Goal: Find specific page/section: Find specific page/section

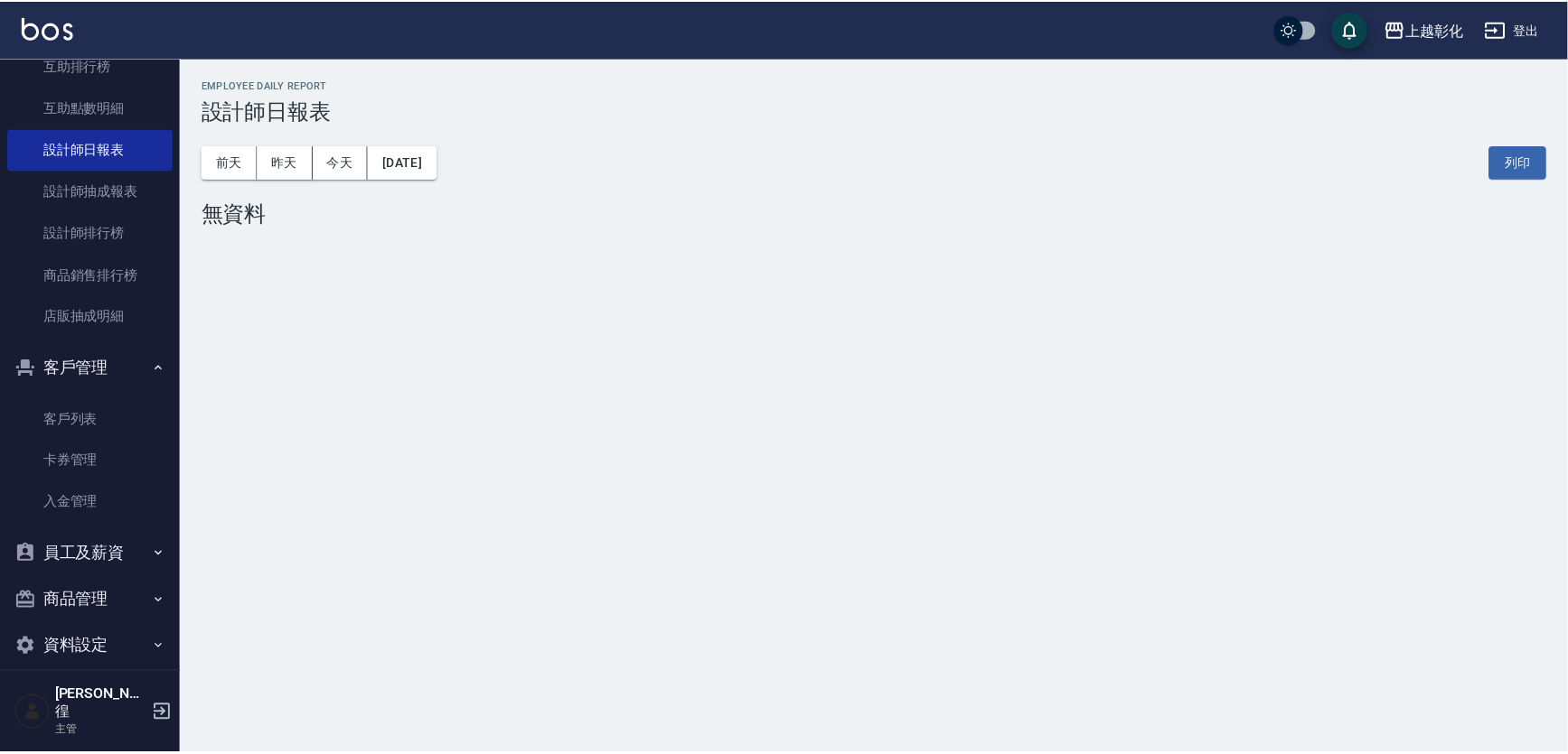
scroll to position [296, 0]
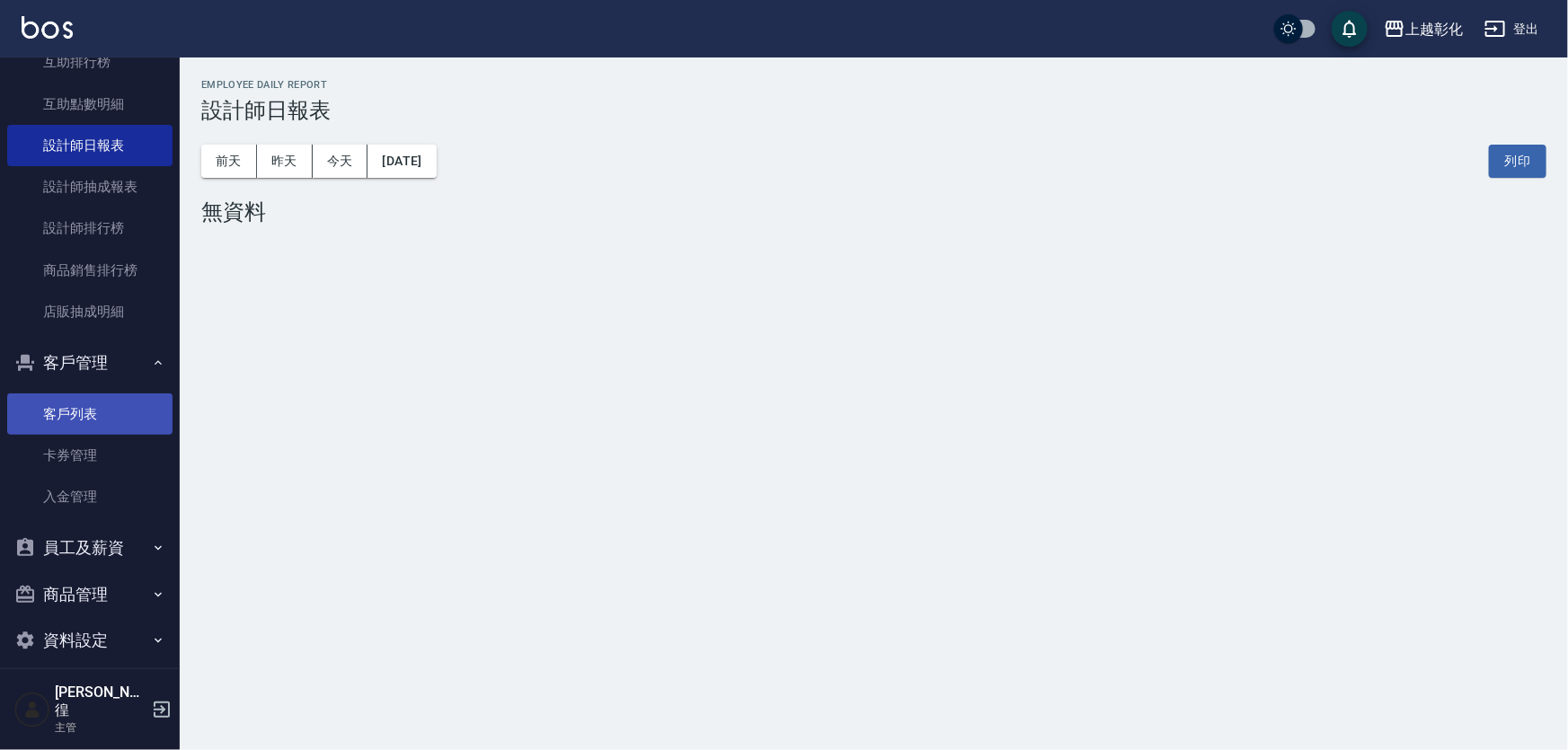
click at [122, 402] on link "客戶列表" at bounding box center [89, 414] width 165 height 41
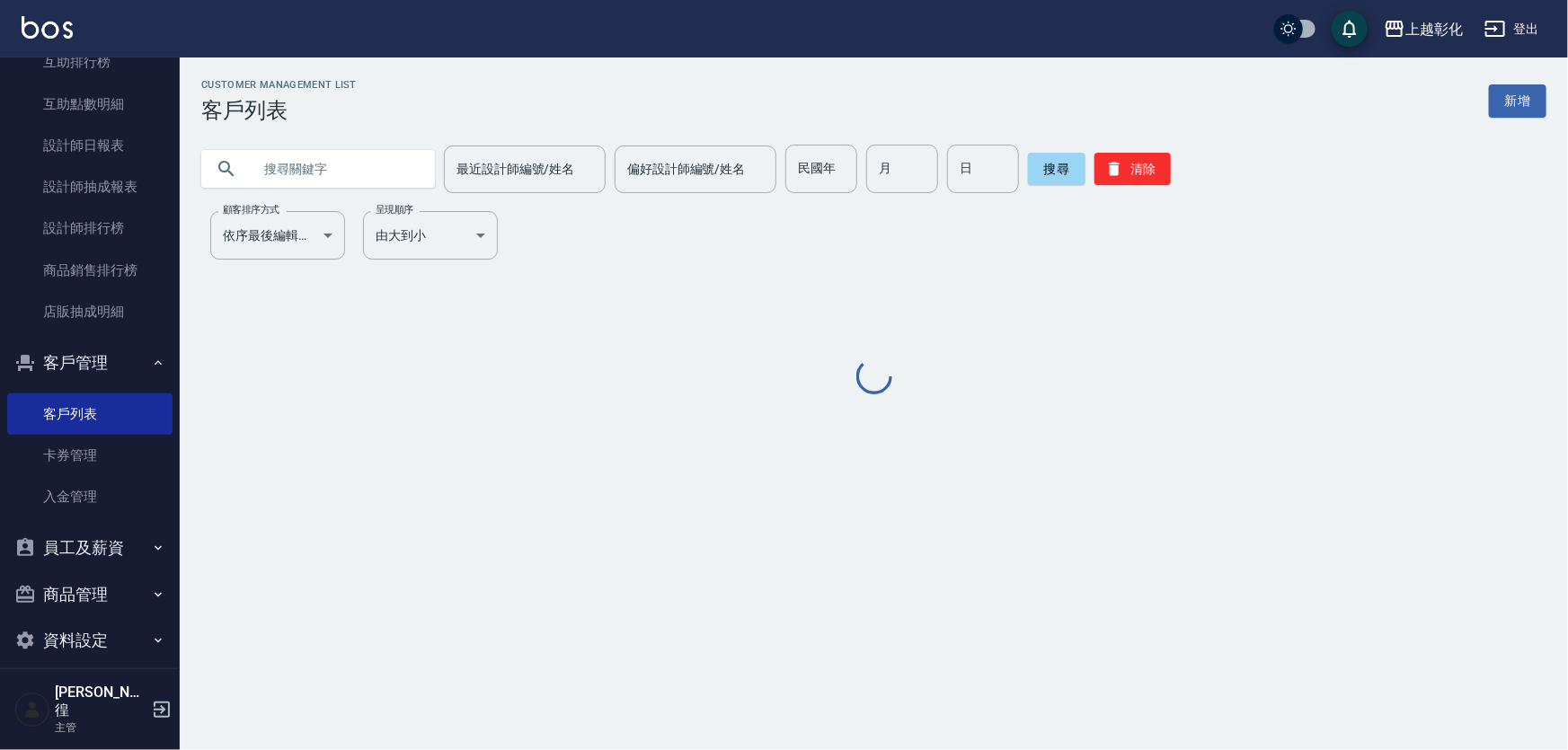
click at [321, 145] on input "text" at bounding box center [336, 169] width 169 height 48
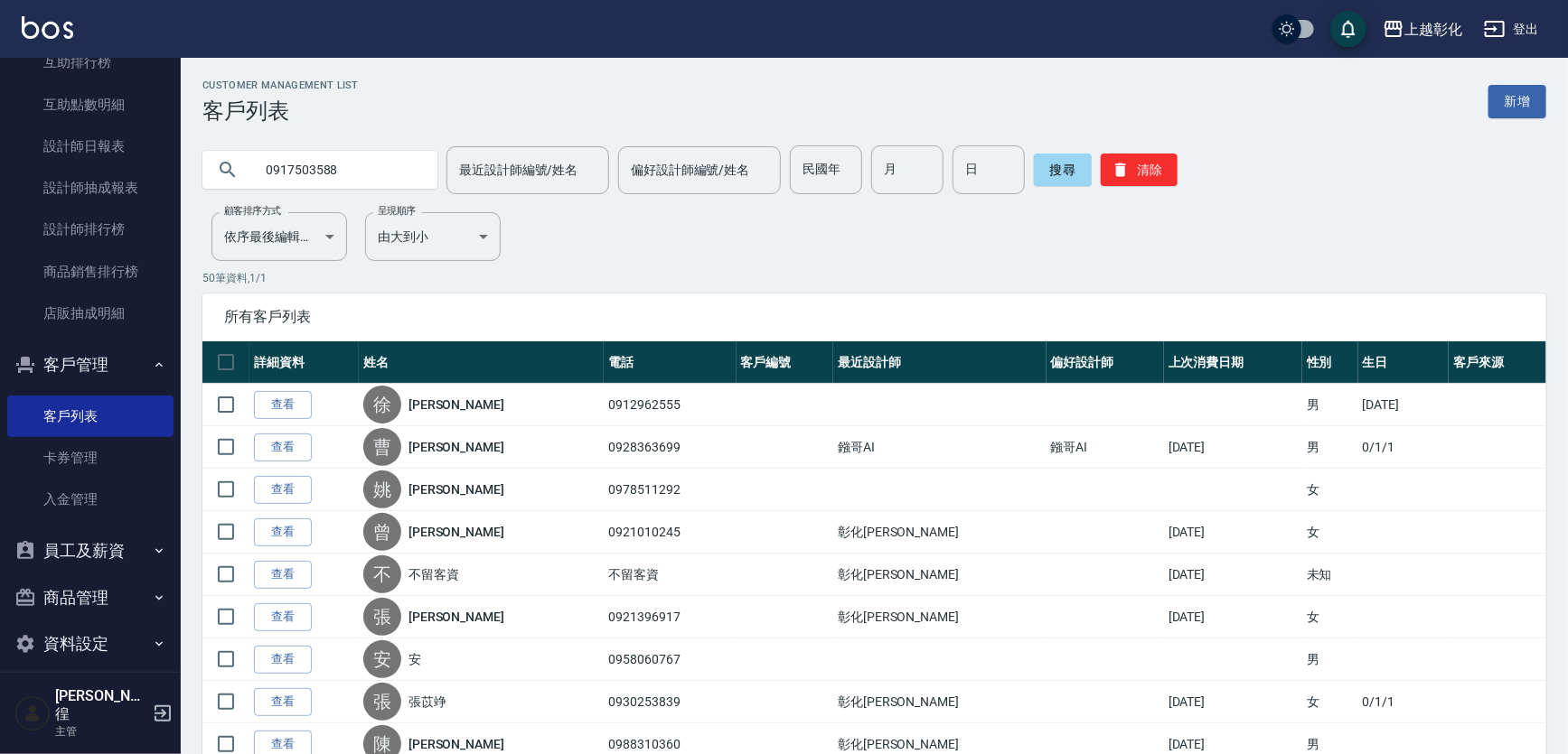
type input "0917503588"
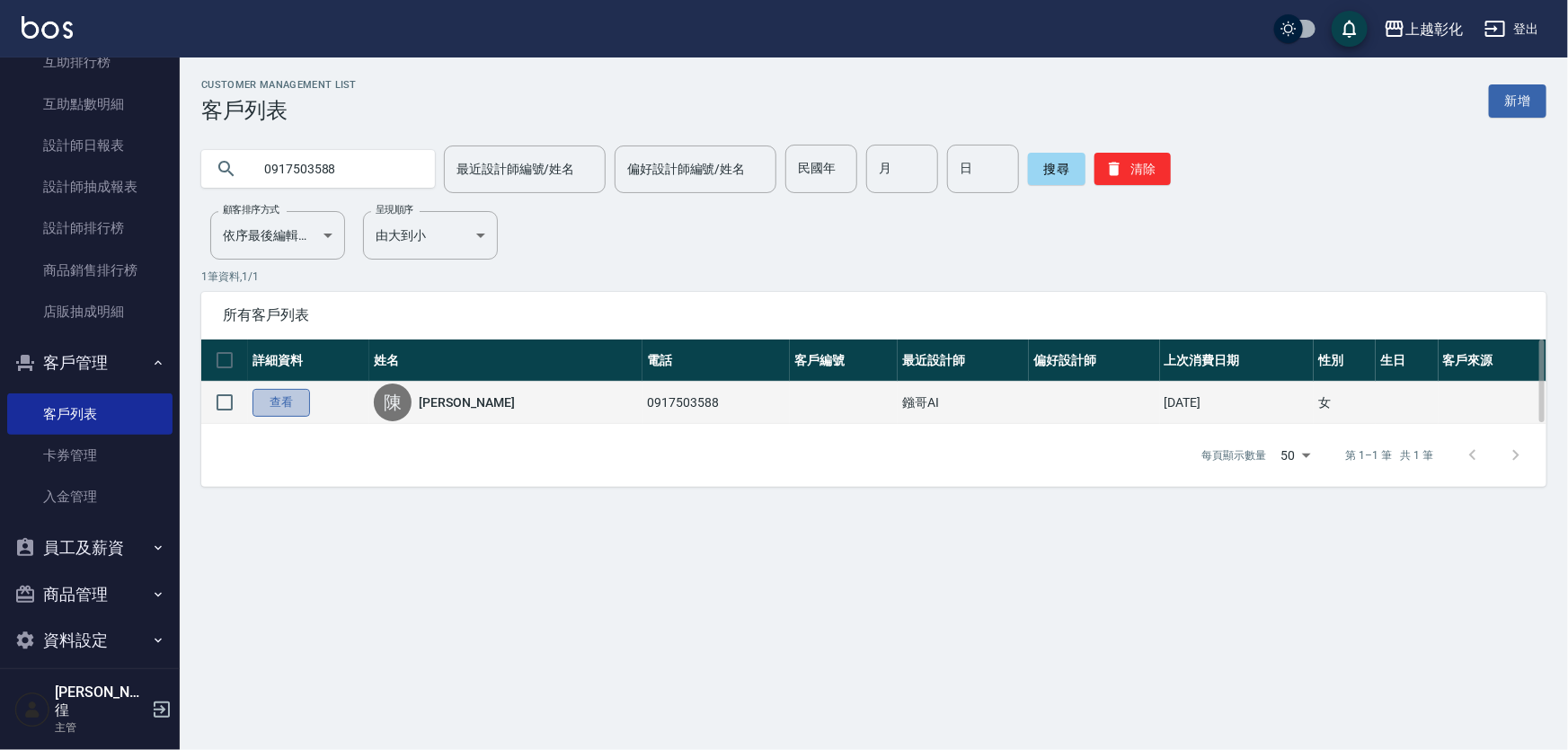
click at [277, 415] on link "查看" at bounding box center [282, 403] width 58 height 28
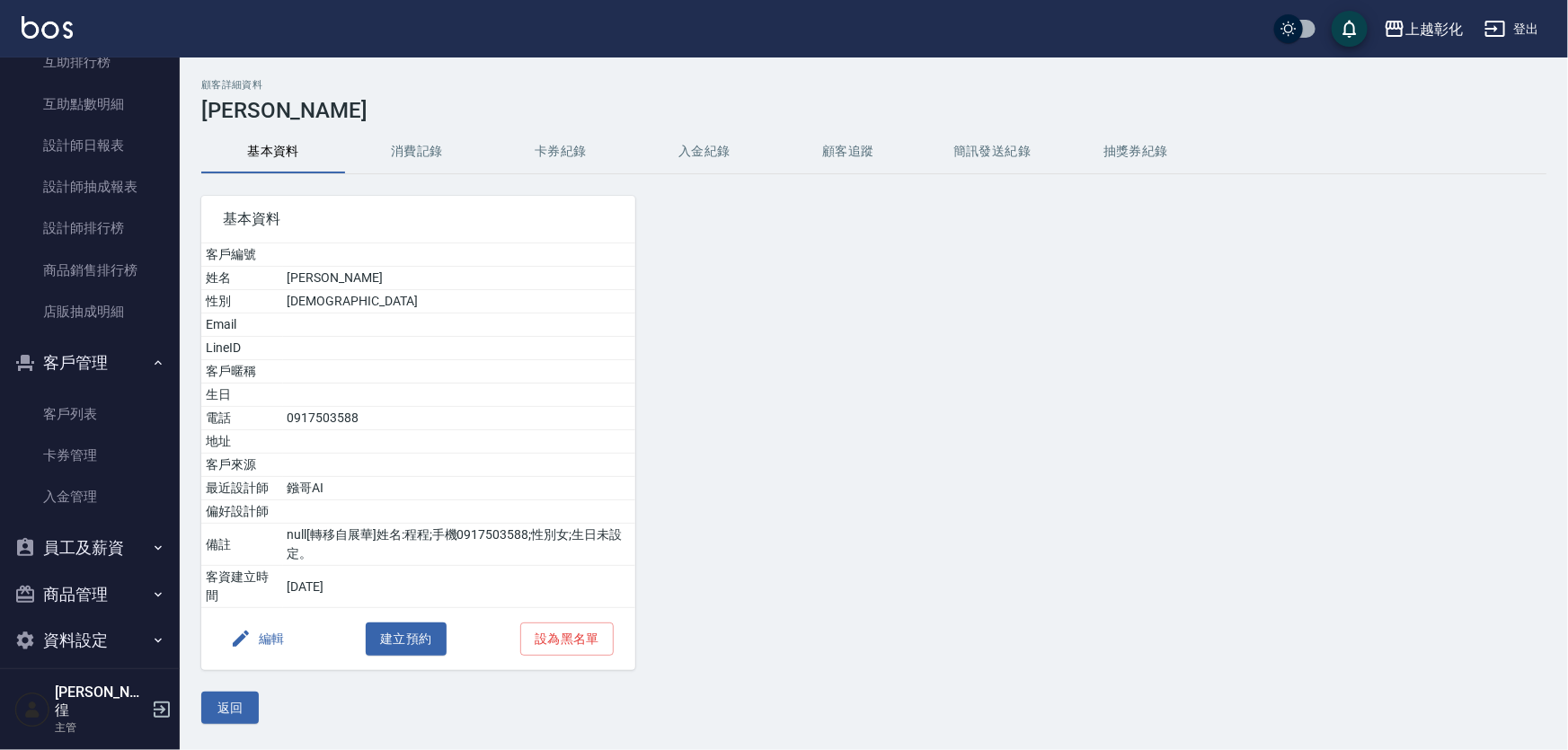
click at [734, 160] on button "入金紀錄" at bounding box center [704, 151] width 144 height 43
